Goal: Information Seeking & Learning: Learn about a topic

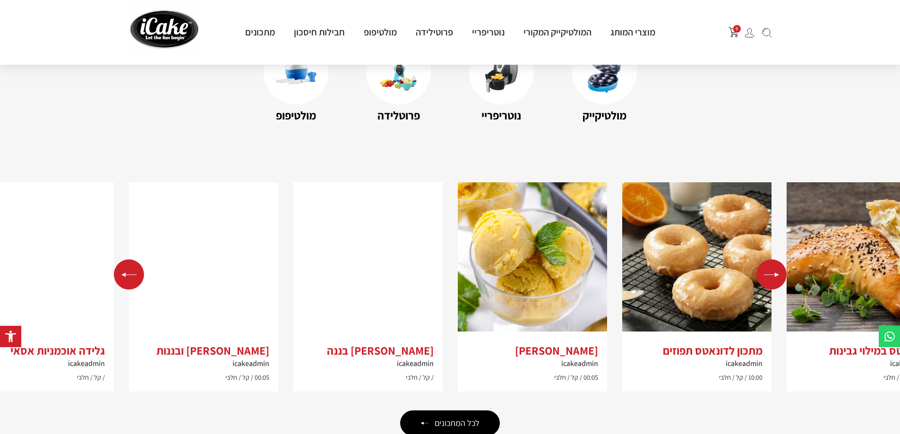
scroll to position [1485, 0]
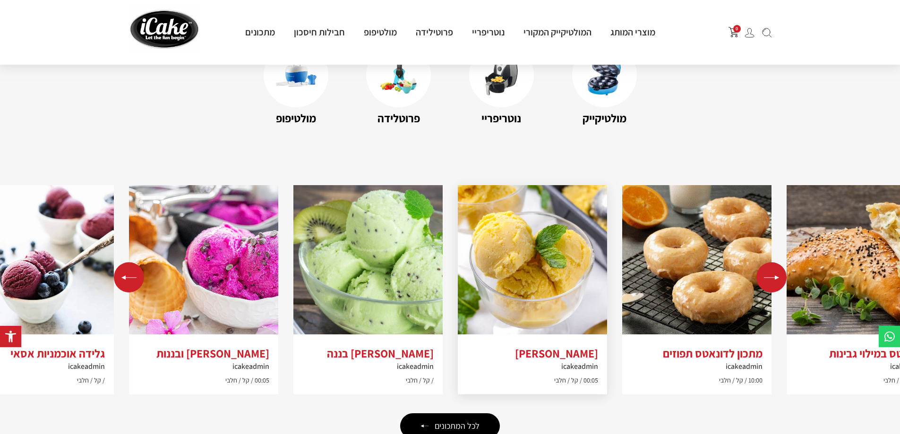
click at [572, 261] on img "2 / 10" at bounding box center [532, 259] width 149 height 149
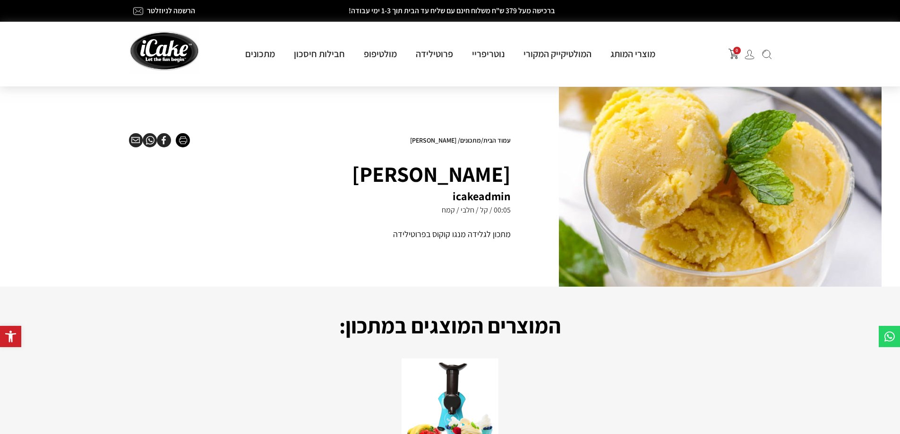
click at [152, 53] on img at bounding box center [164, 50] width 71 height 48
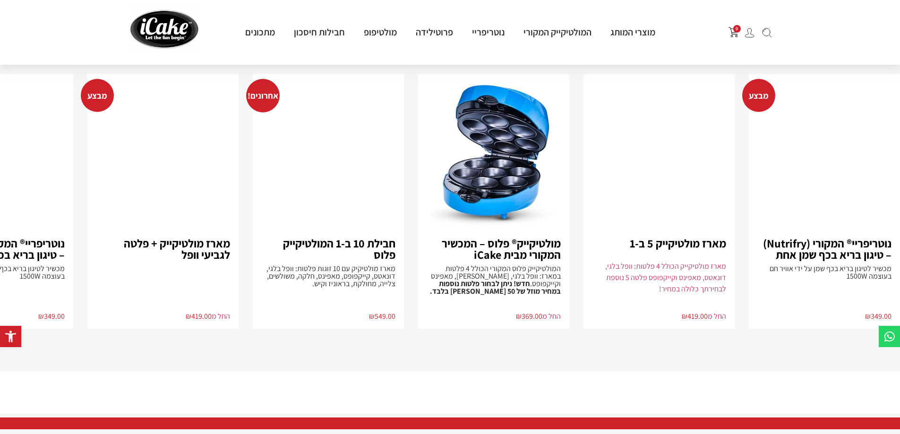
scroll to position [1884, 0]
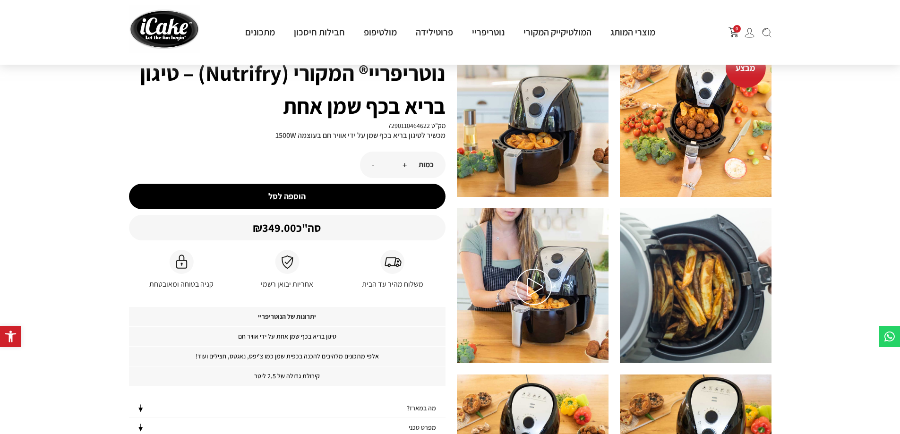
scroll to position [236, 0]
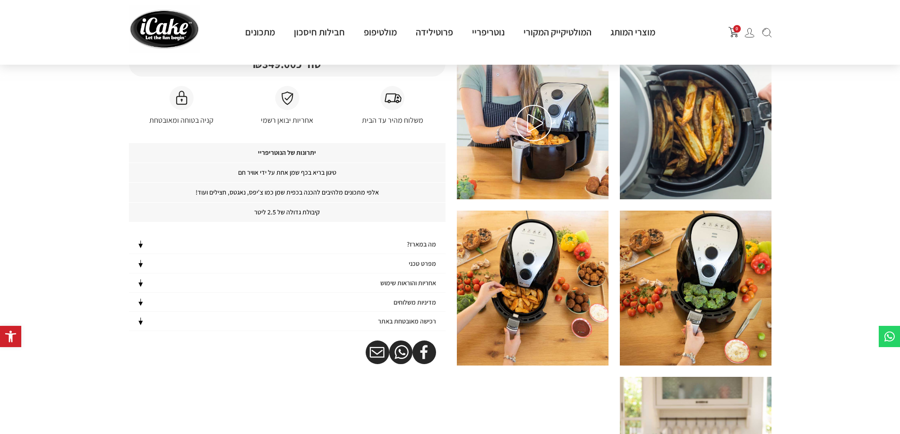
click at [525, 123] on img at bounding box center [533, 123] width 36 height 36
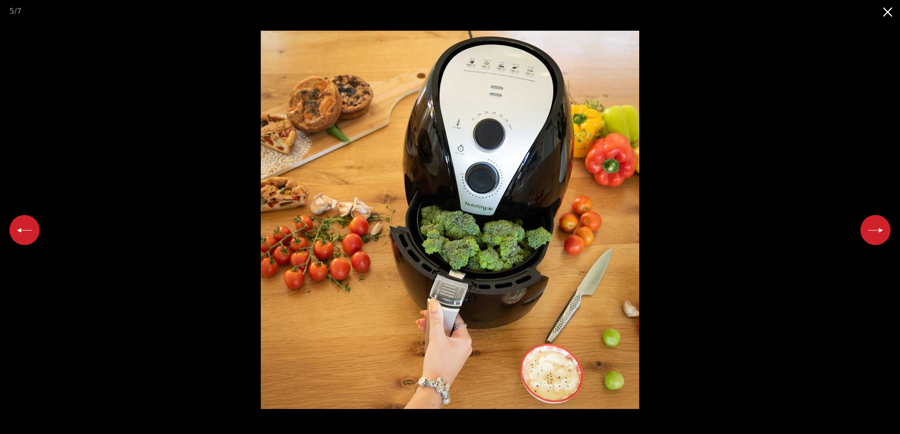
click at [873, 232] on button "Next slide" at bounding box center [875, 230] width 30 height 30
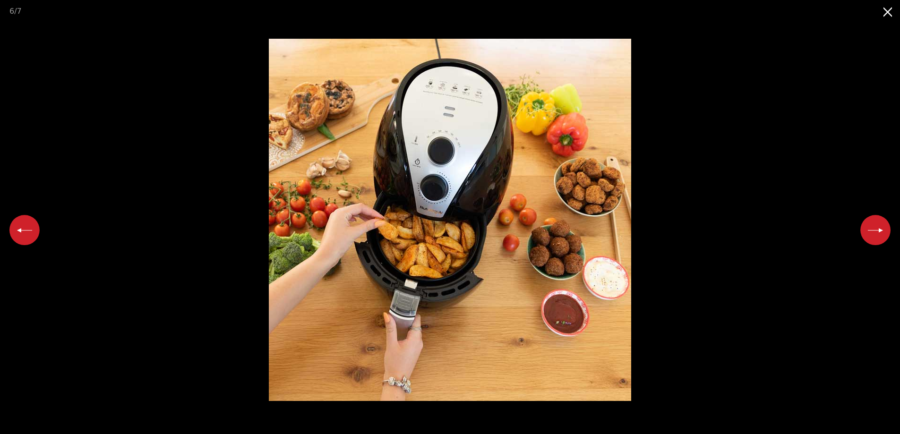
click at [873, 232] on button "Next slide" at bounding box center [875, 230] width 30 height 30
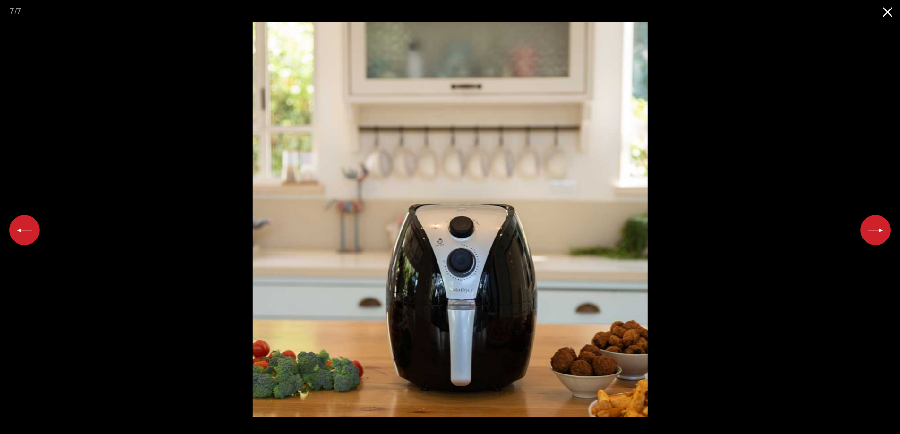
click at [873, 232] on button "Next slide" at bounding box center [875, 230] width 30 height 30
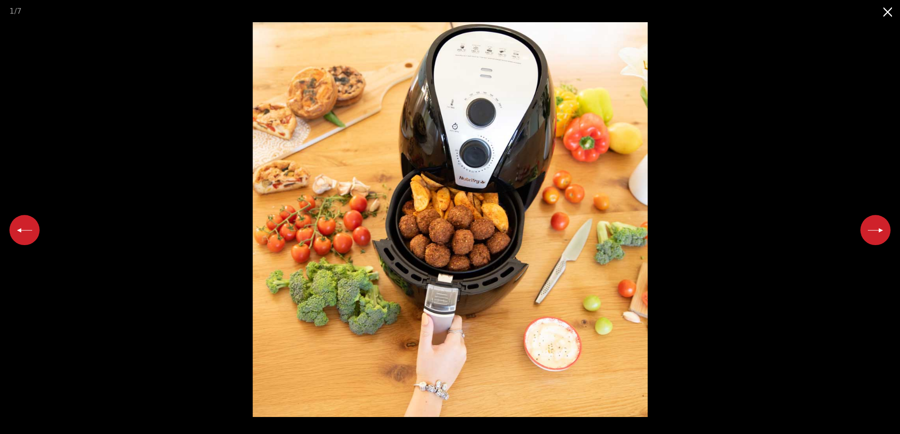
click at [873, 232] on button "Next slide" at bounding box center [875, 230] width 30 height 30
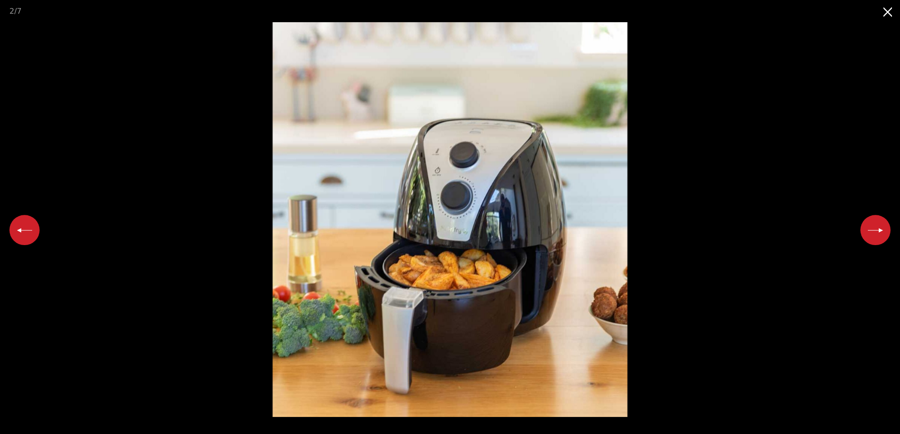
click at [873, 232] on button "Next slide" at bounding box center [875, 230] width 30 height 30
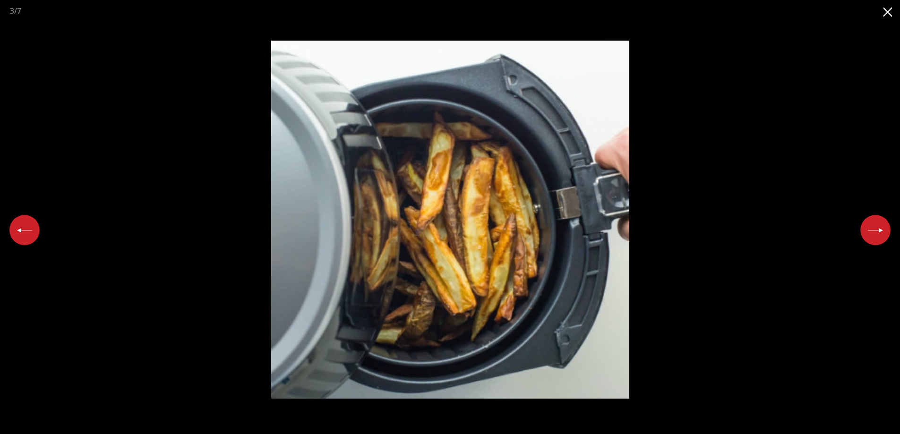
click at [873, 232] on button "Next slide" at bounding box center [875, 230] width 30 height 30
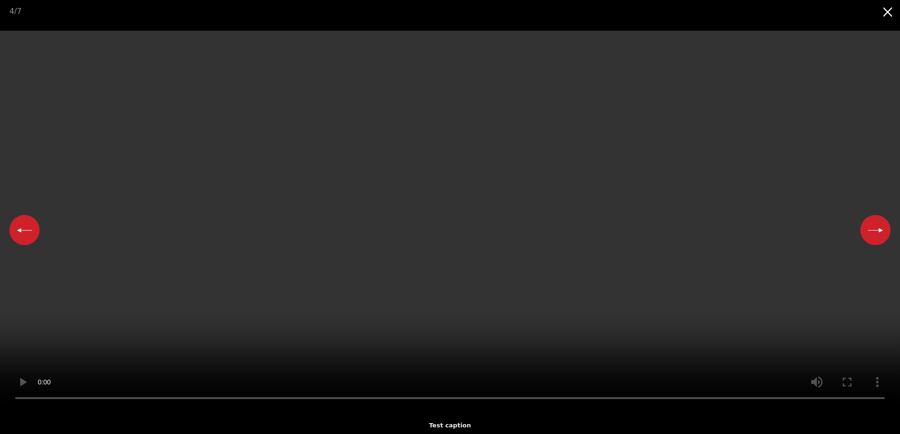
click at [873, 232] on button "Next slide" at bounding box center [875, 230] width 30 height 30
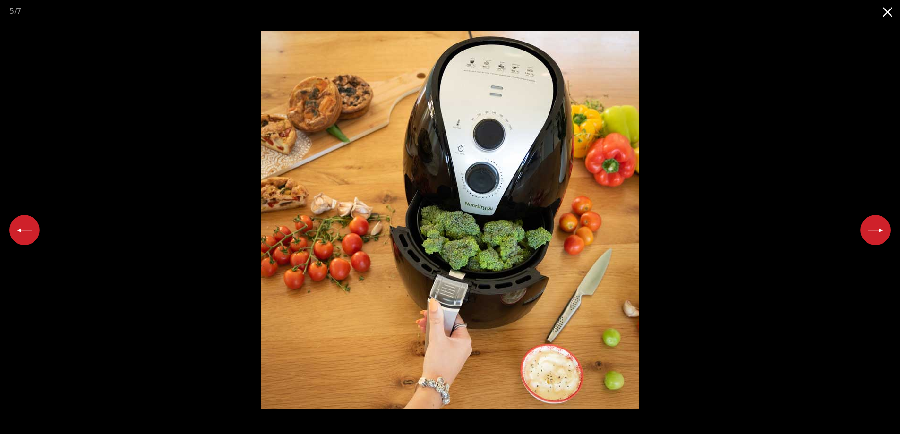
click at [888, 17] on button "Close gallery" at bounding box center [888, 11] width 24 height 22
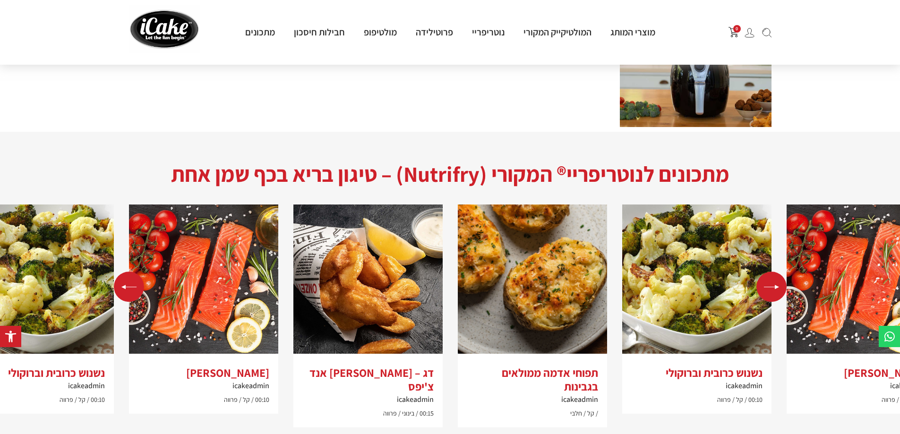
scroll to position [661, 0]
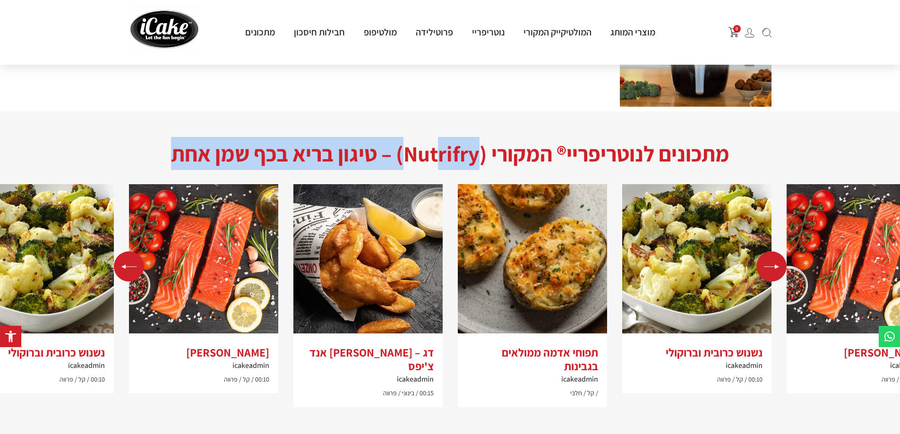
drag, startPoint x: 168, startPoint y: 153, endPoint x: 439, endPoint y: 153, distance: 270.6
click at [439, 153] on h2 "מתכונים לנוטריפריי® המקורי (Nutrifry) – טיגון בריא בכף שמן אחת" at bounding box center [450, 153] width 673 height 33
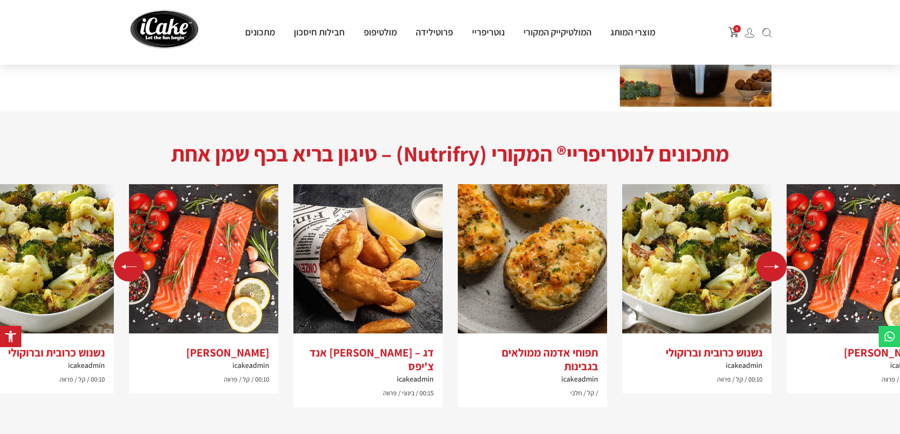
click at [411, 159] on h2 "מתכונים לנוטריפריי® המקורי (Nutrifry) – טיגון בריא בכף שמן אחת" at bounding box center [450, 153] width 673 height 33
